Goal: Transaction & Acquisition: Purchase product/service

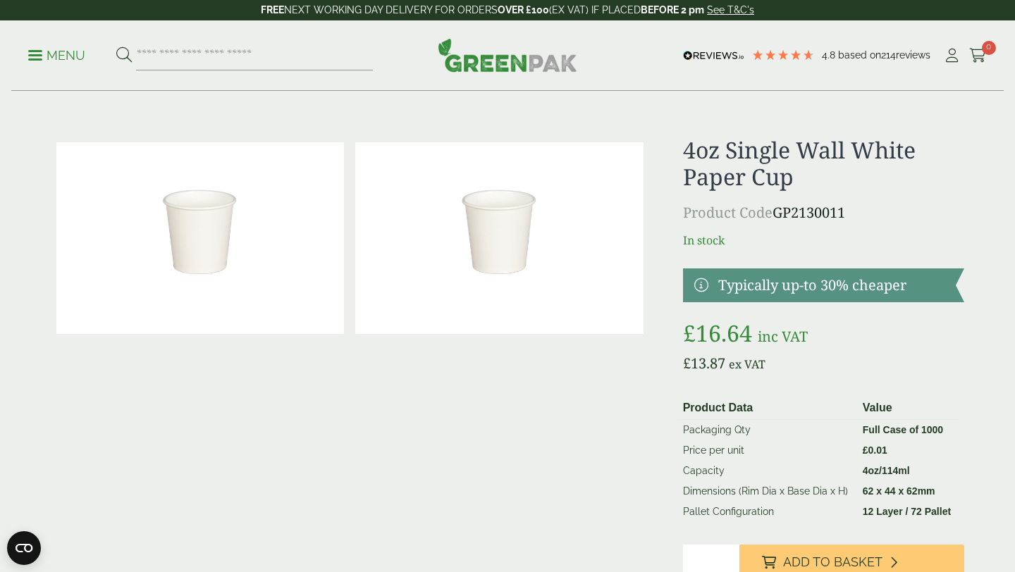
click at [45, 56] on p "Menu" at bounding box center [56, 55] width 57 height 17
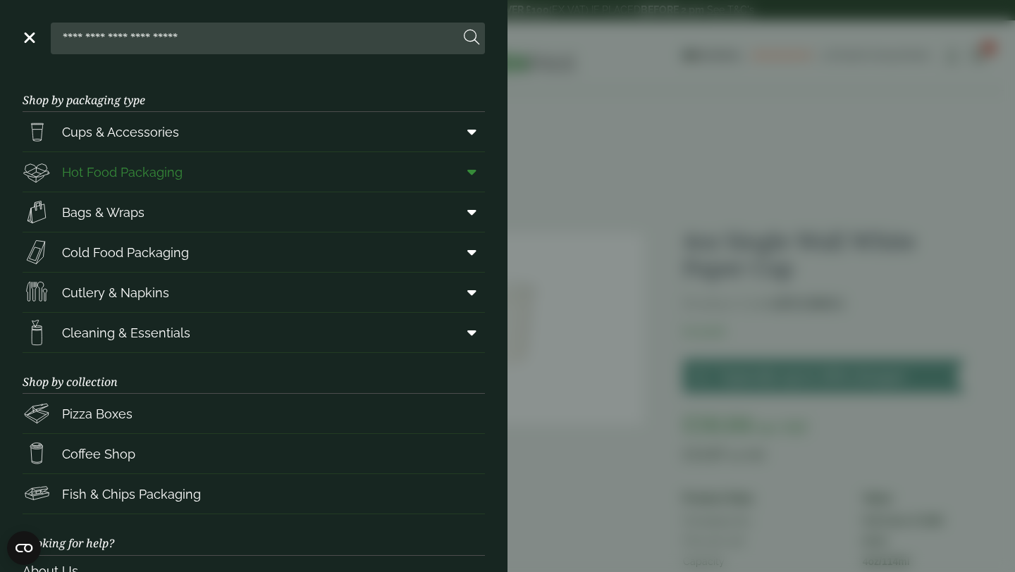
click at [169, 166] on span "Hot Food Packaging" at bounding box center [122, 172] width 120 height 19
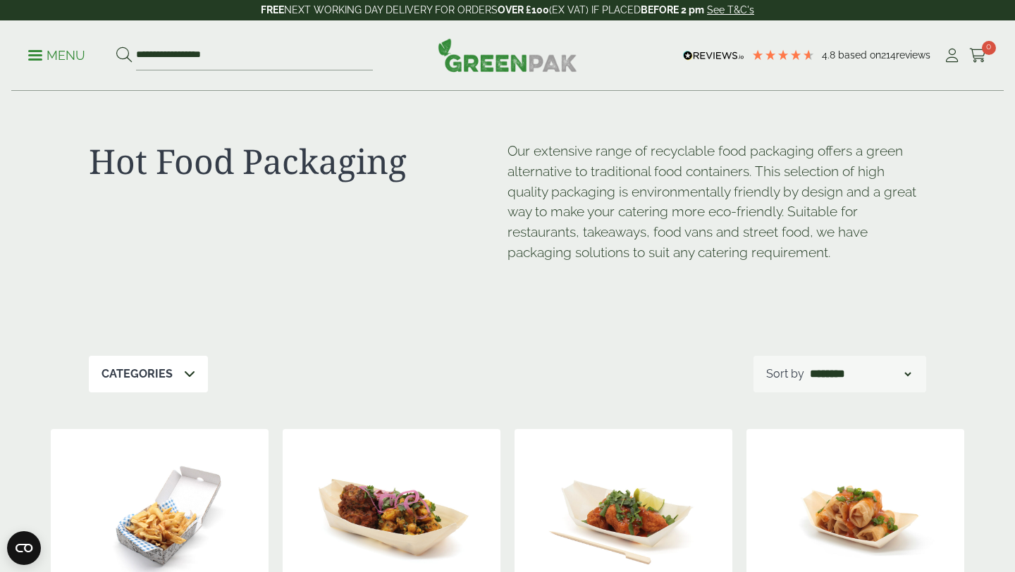
click at [48, 48] on p "Menu" at bounding box center [56, 55] width 57 height 17
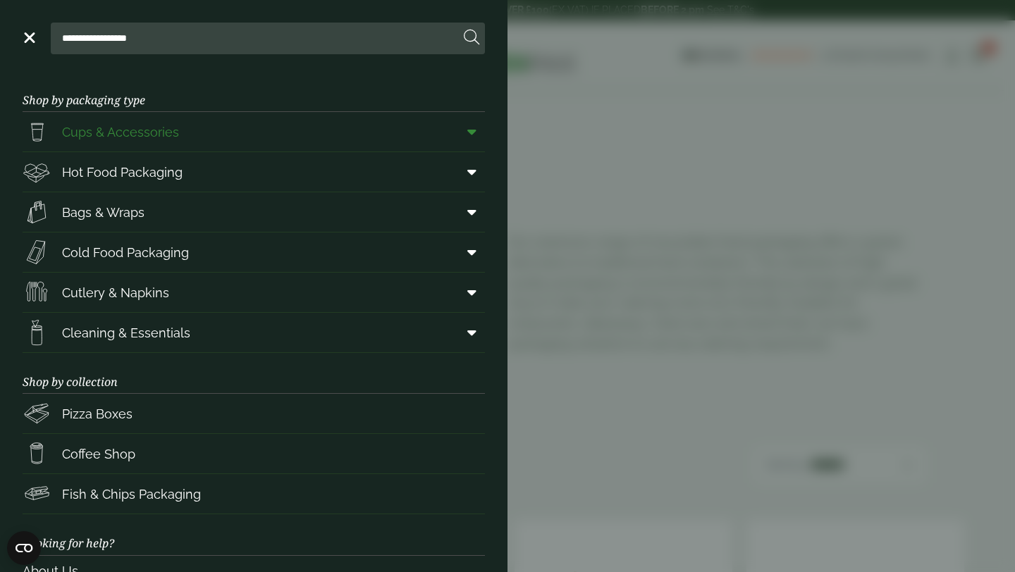
click at [180, 123] on link "Cups & Accessories" at bounding box center [254, 131] width 462 height 39
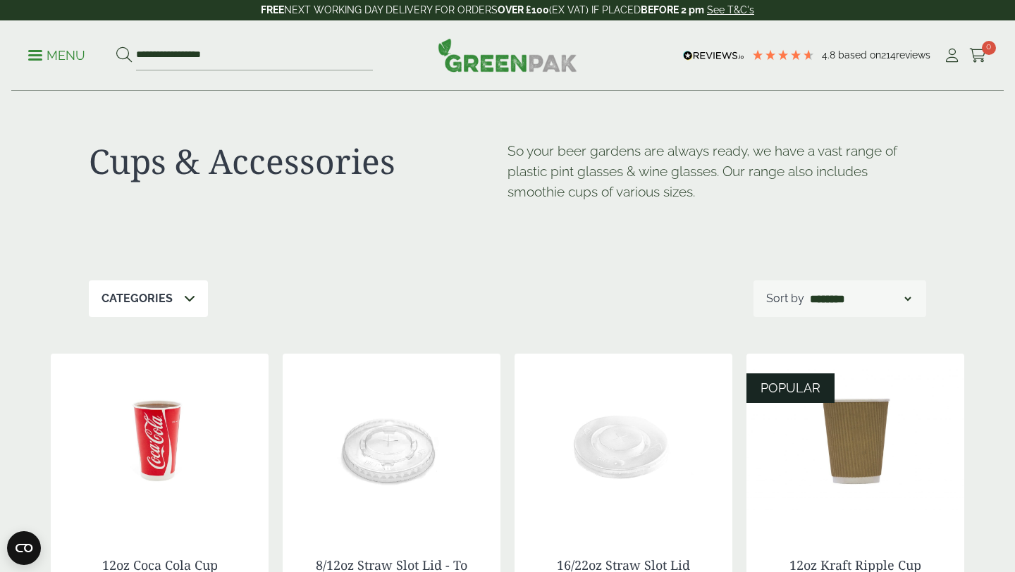
click at [142, 297] on p "Categories" at bounding box center [136, 298] width 71 height 17
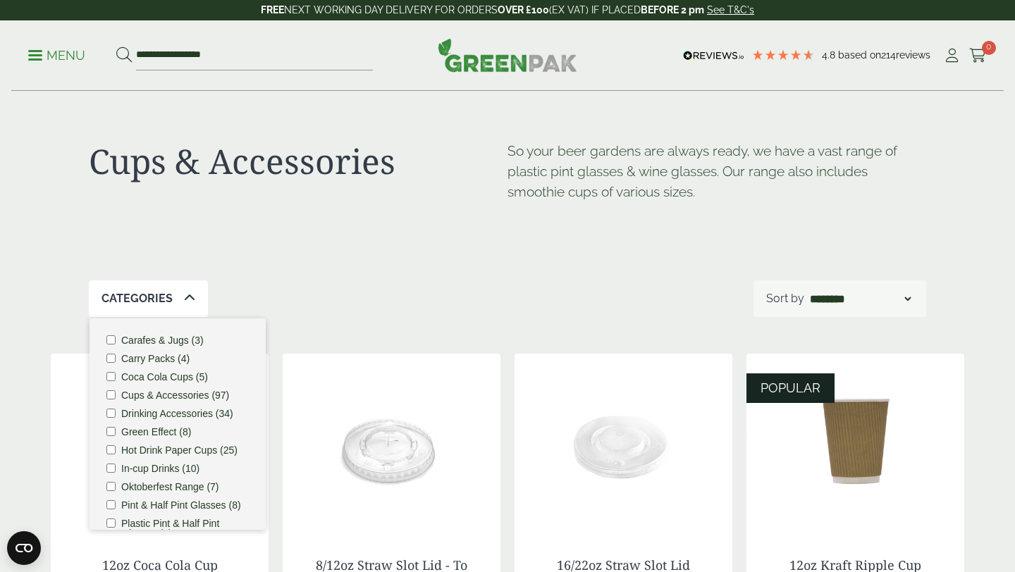
scroll to position [6, 0]
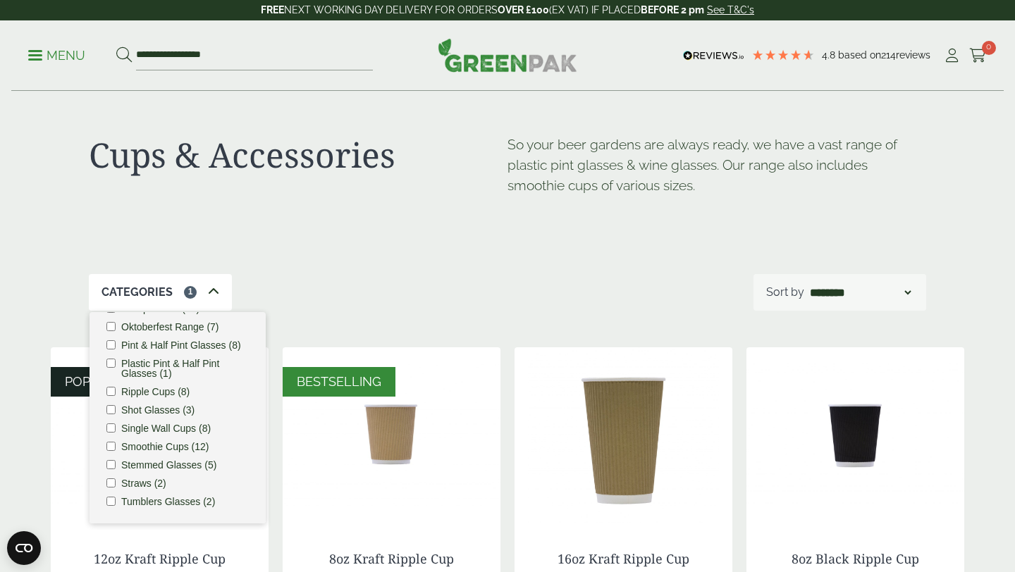
scroll to position [35, 0]
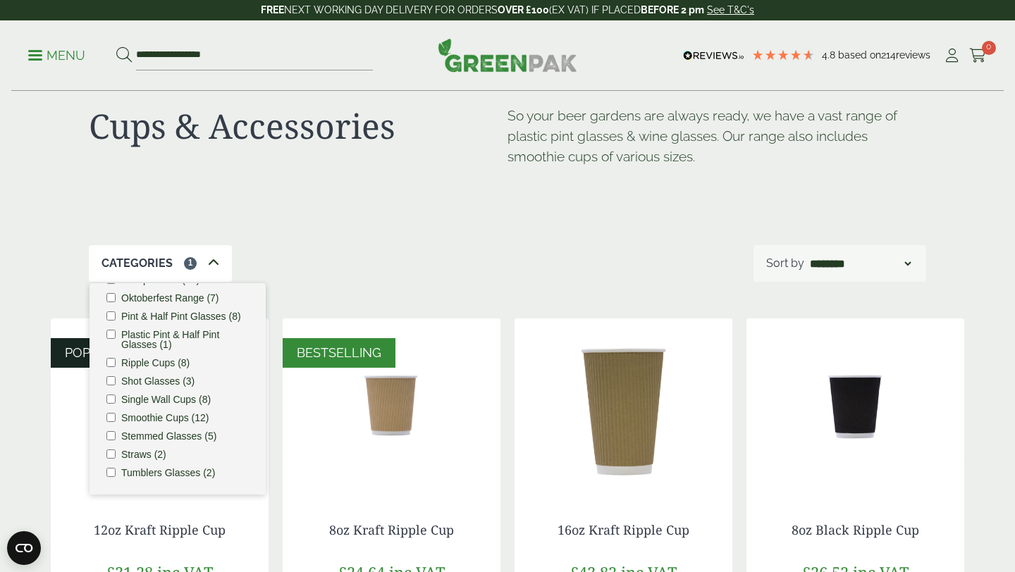
click at [210, 257] on icon at bounding box center [213, 262] width 11 height 11
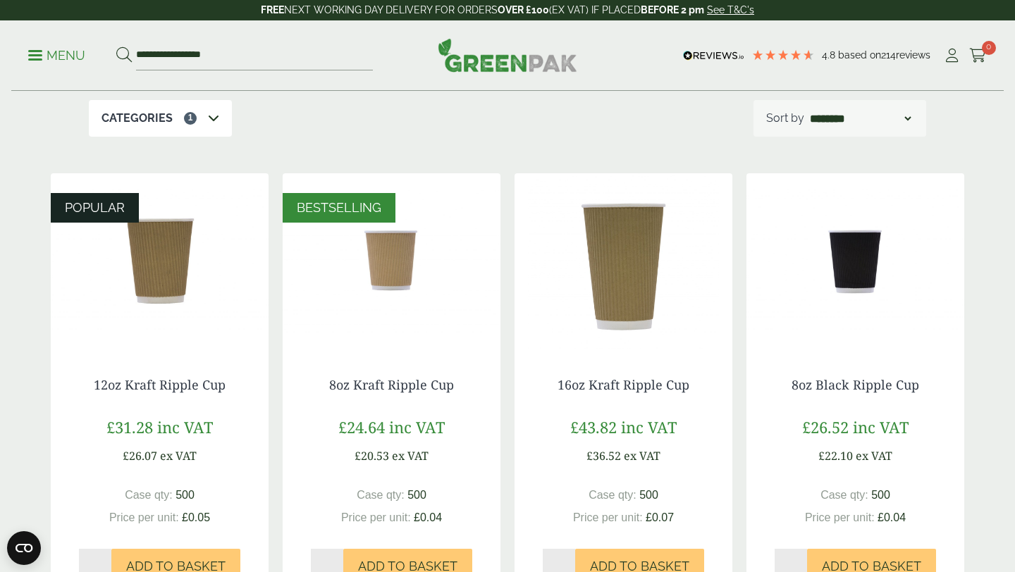
scroll to position [8, 0]
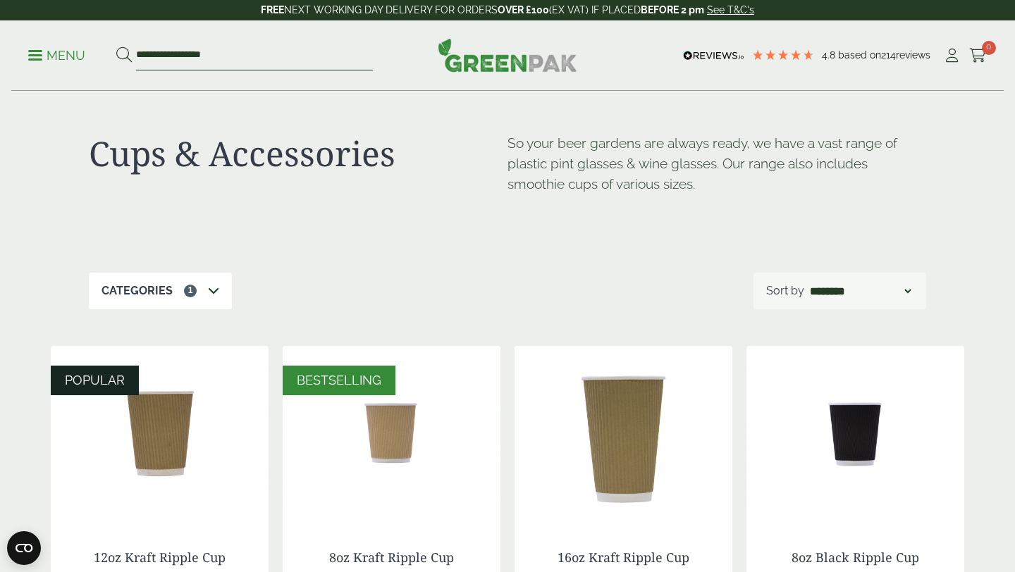
click at [252, 66] on input "**********" at bounding box center [254, 56] width 237 height 30
type input "***"
click at [116, 47] on button at bounding box center [124, 56] width 16 height 18
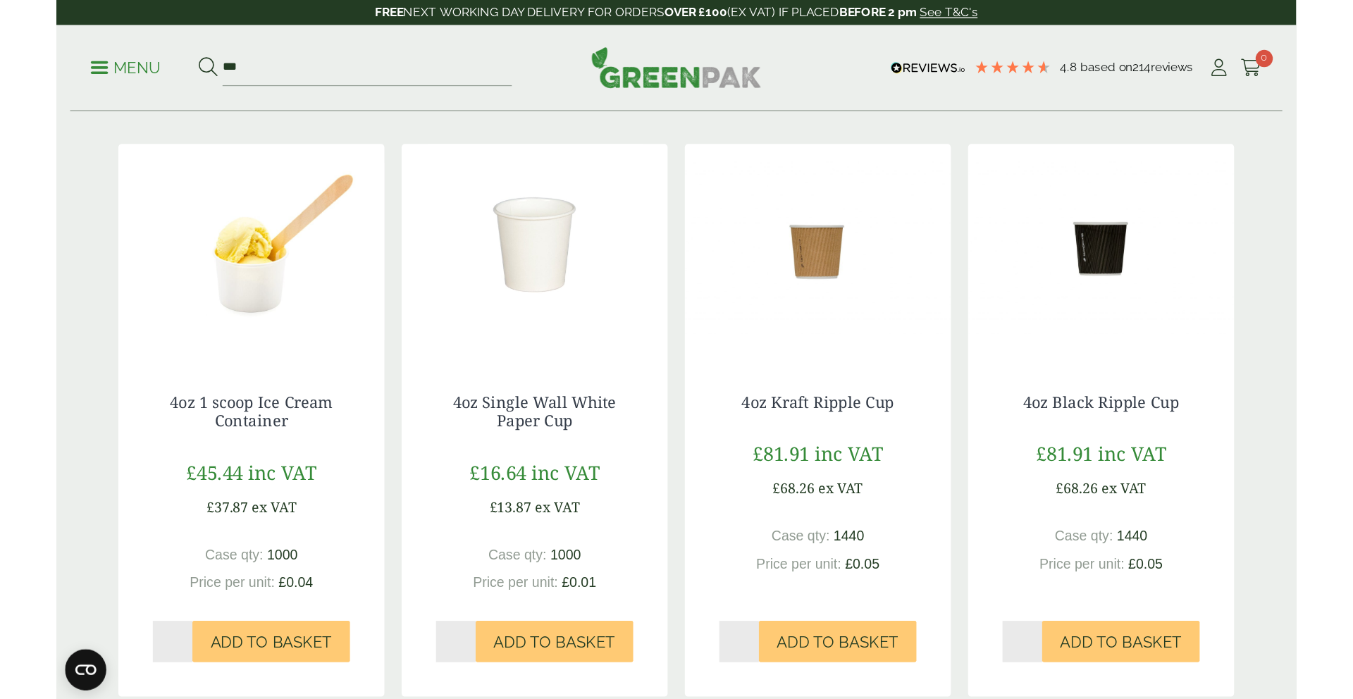
scroll to position [214, 0]
